Goal: Task Accomplishment & Management: Manage account settings

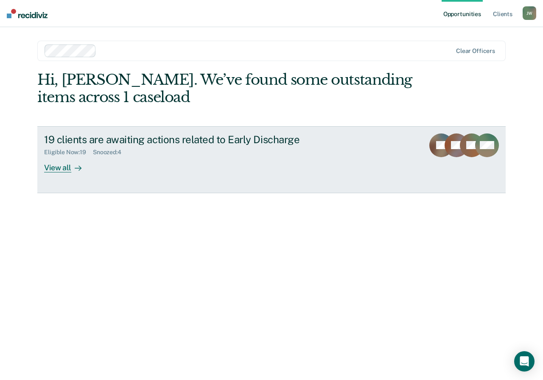
click at [54, 170] on div "View all" at bounding box center [67, 164] width 47 height 17
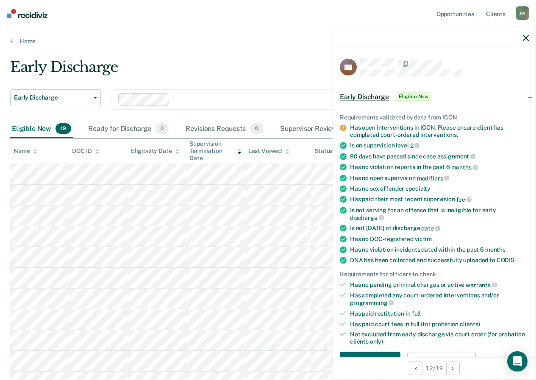
click at [528, 37] on icon "button" at bounding box center [526, 38] width 6 height 6
click at [527, 34] on button "button" at bounding box center [526, 37] width 6 height 7
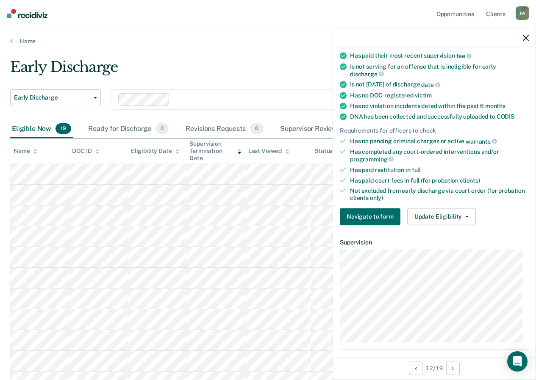
scroll to position [149, 0]
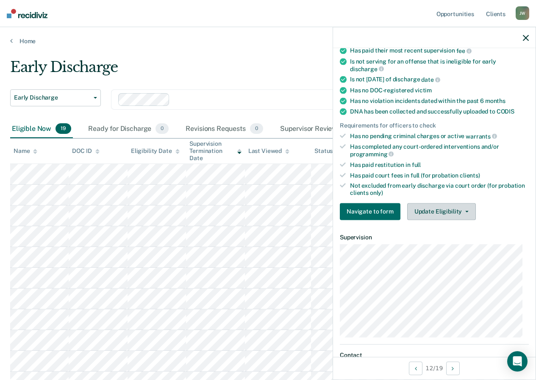
click at [466, 208] on button "Update Eligibility" at bounding box center [442, 211] width 69 height 17
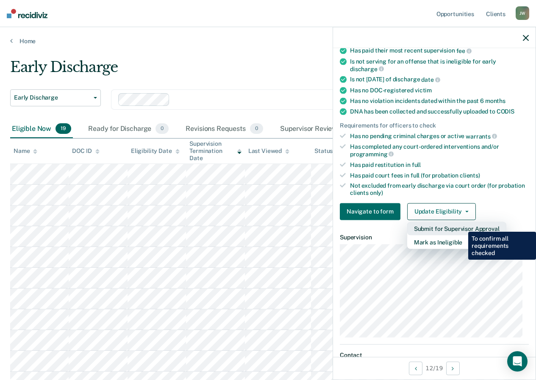
click at [462, 226] on button "Submit for Supervisor Approval" at bounding box center [457, 229] width 99 height 14
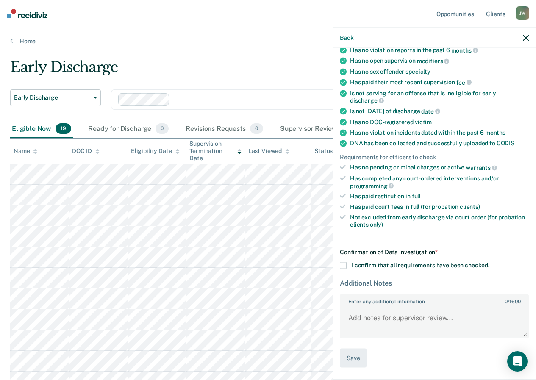
scroll to position [116, 0]
